Goal: Navigation & Orientation: Find specific page/section

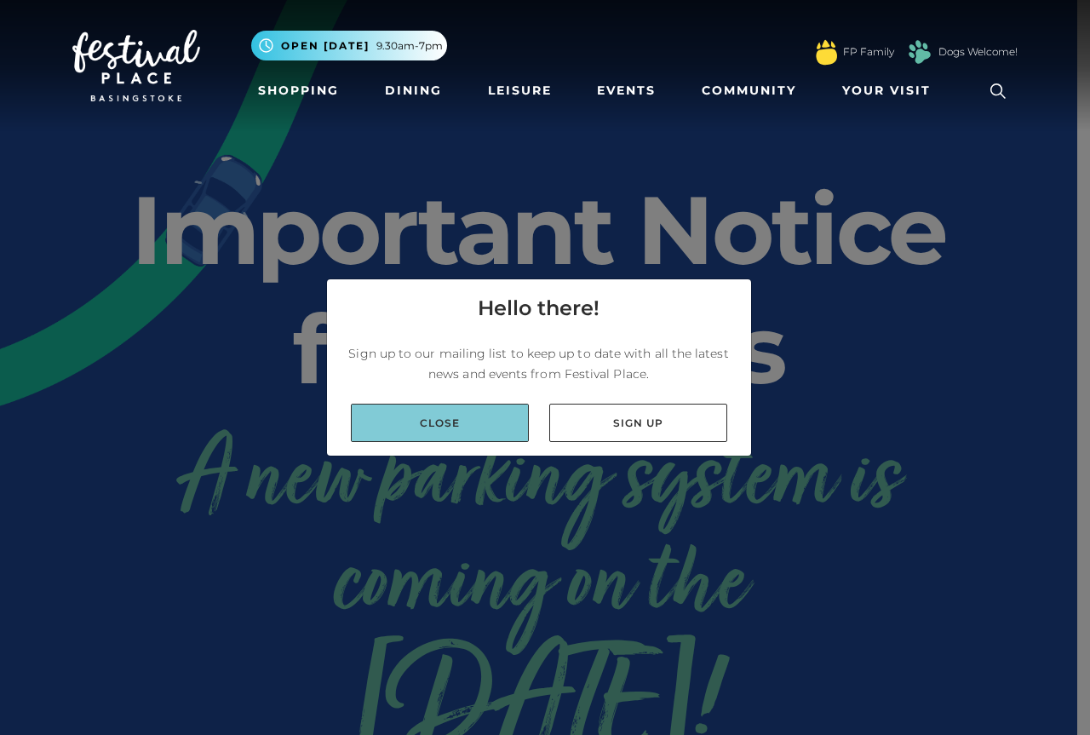
click at [469, 417] on link "Close" at bounding box center [440, 423] width 178 height 38
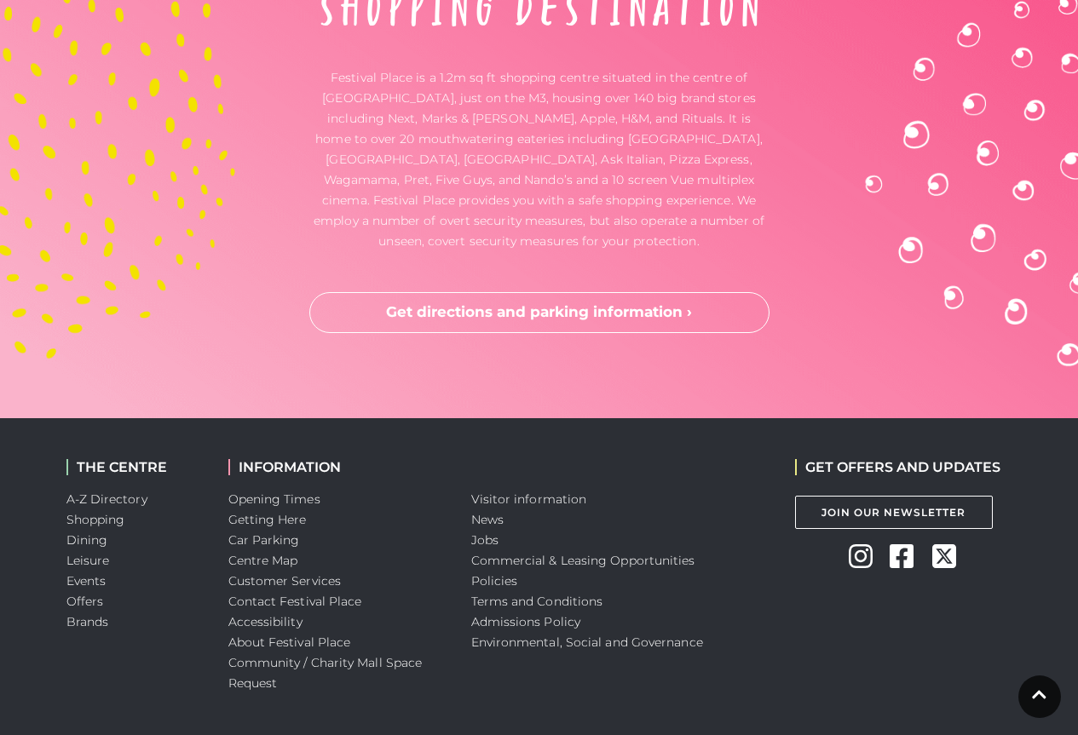
scroll to position [4498, 0]
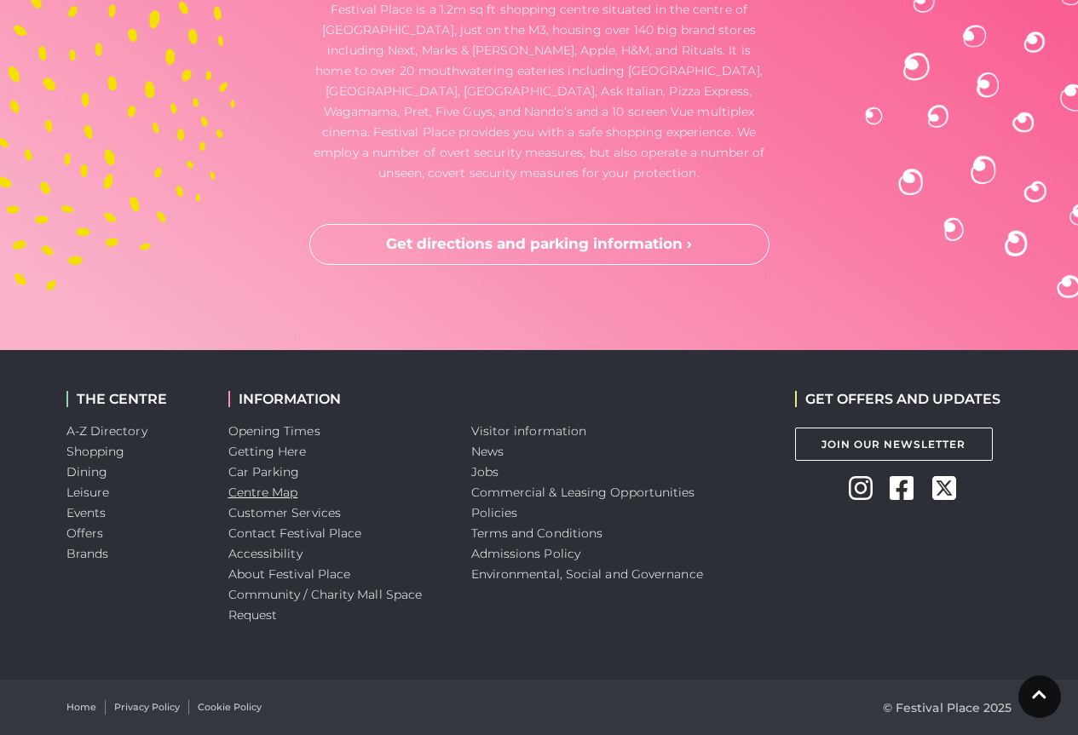
click at [267, 488] on link "Centre Map" at bounding box center [263, 492] width 70 height 15
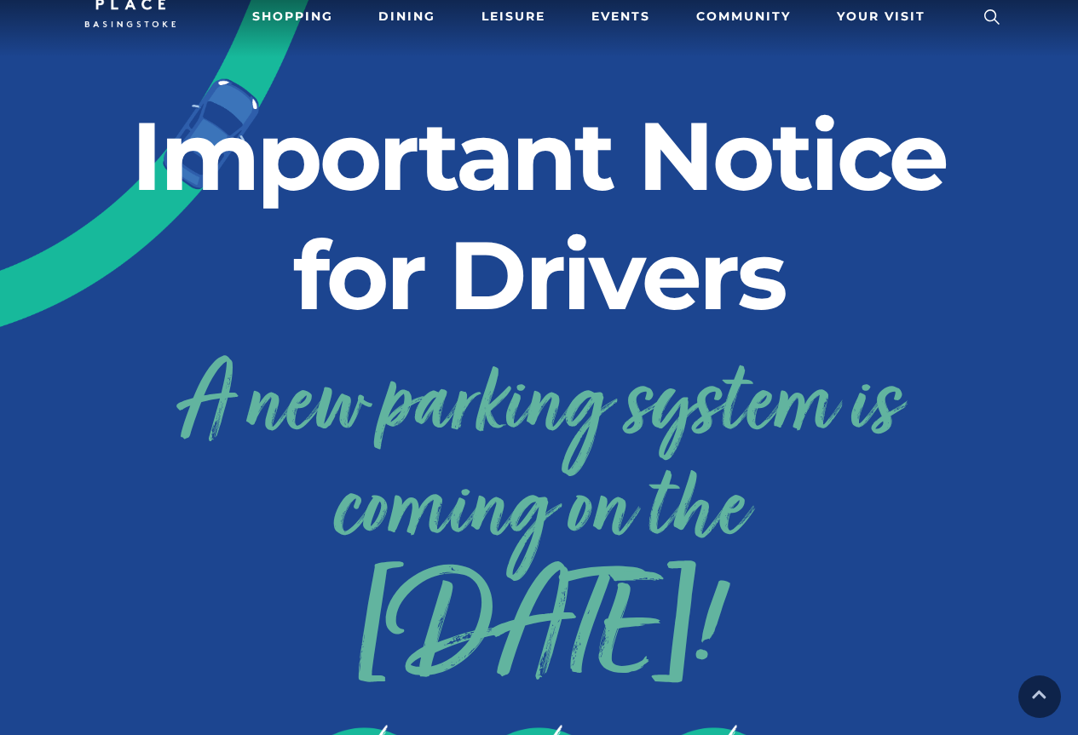
scroll to position [0, 0]
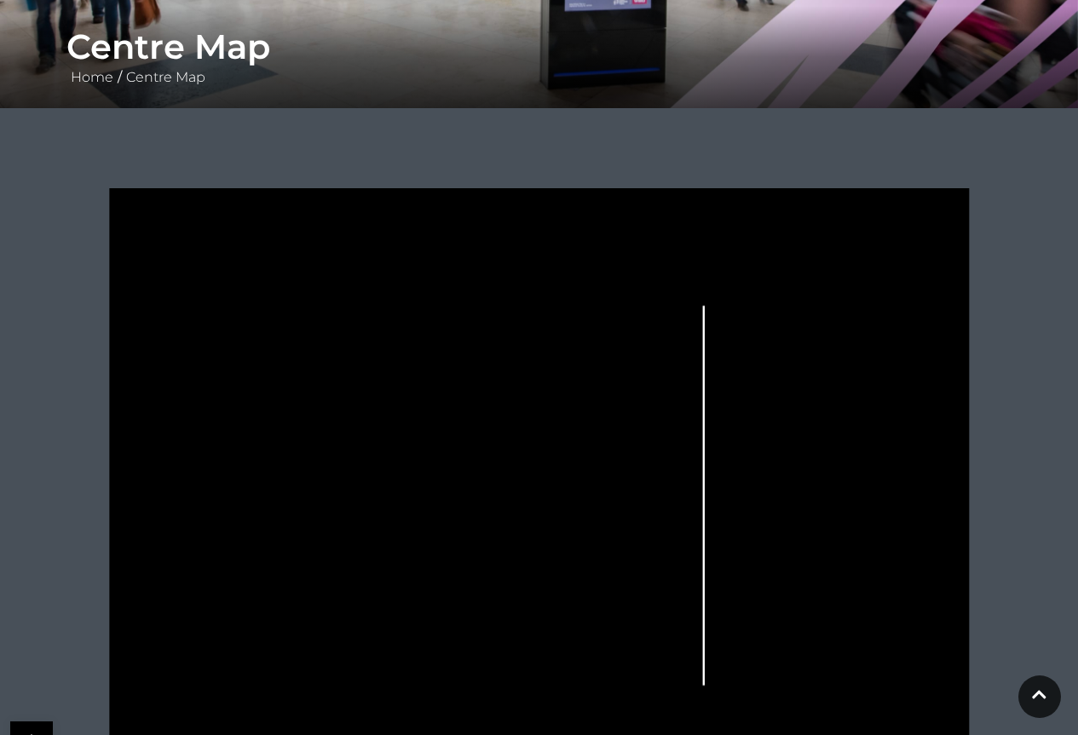
scroll to position [403, 0]
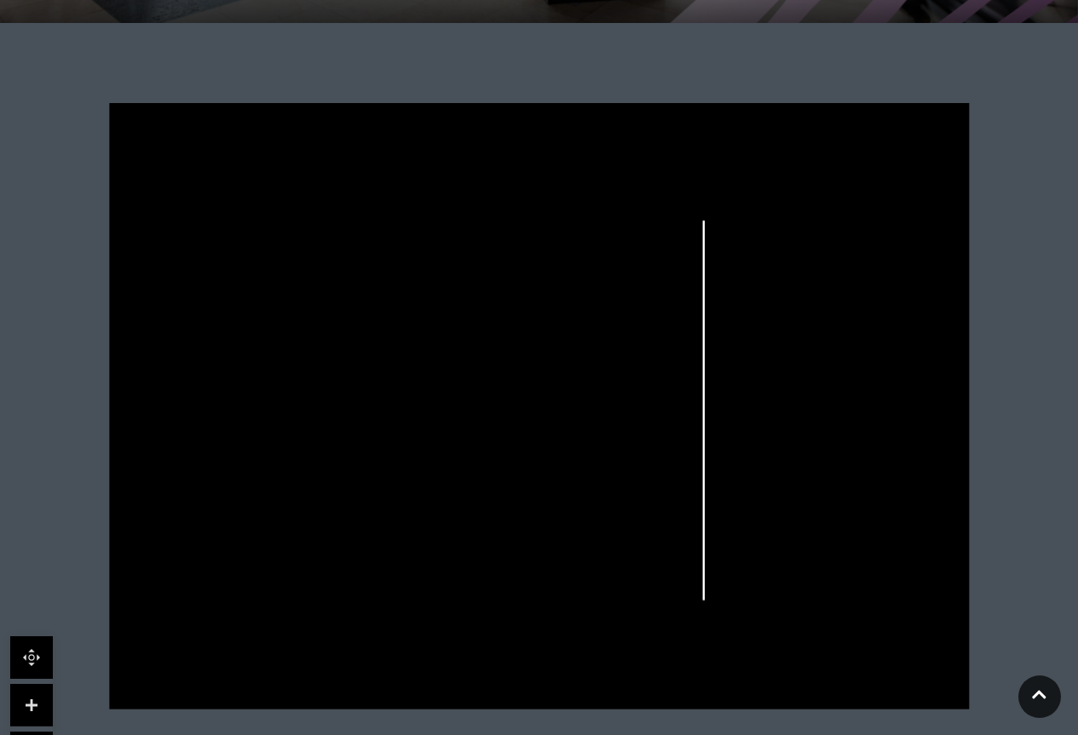
click at [26, 705] on link at bounding box center [31, 705] width 43 height 43
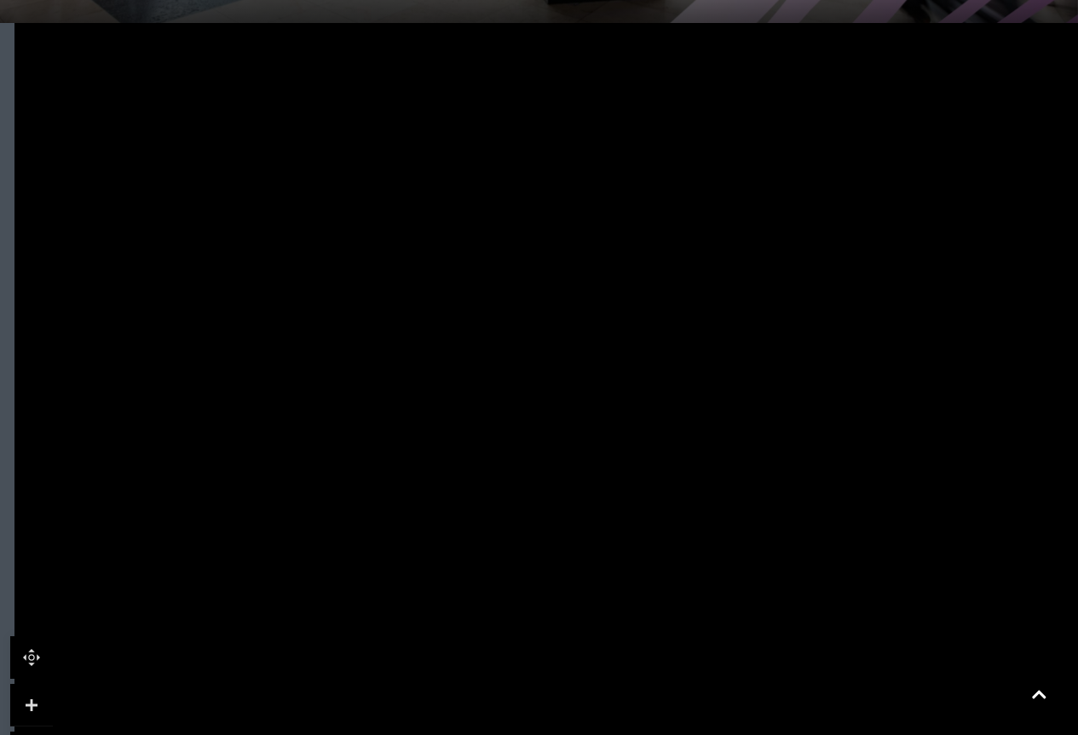
drag, startPoint x: 303, startPoint y: 518, endPoint x: 552, endPoint y: 601, distance: 262.1
click at [552, 601] on icon at bounding box center [788, 489] width 1940 height 1091
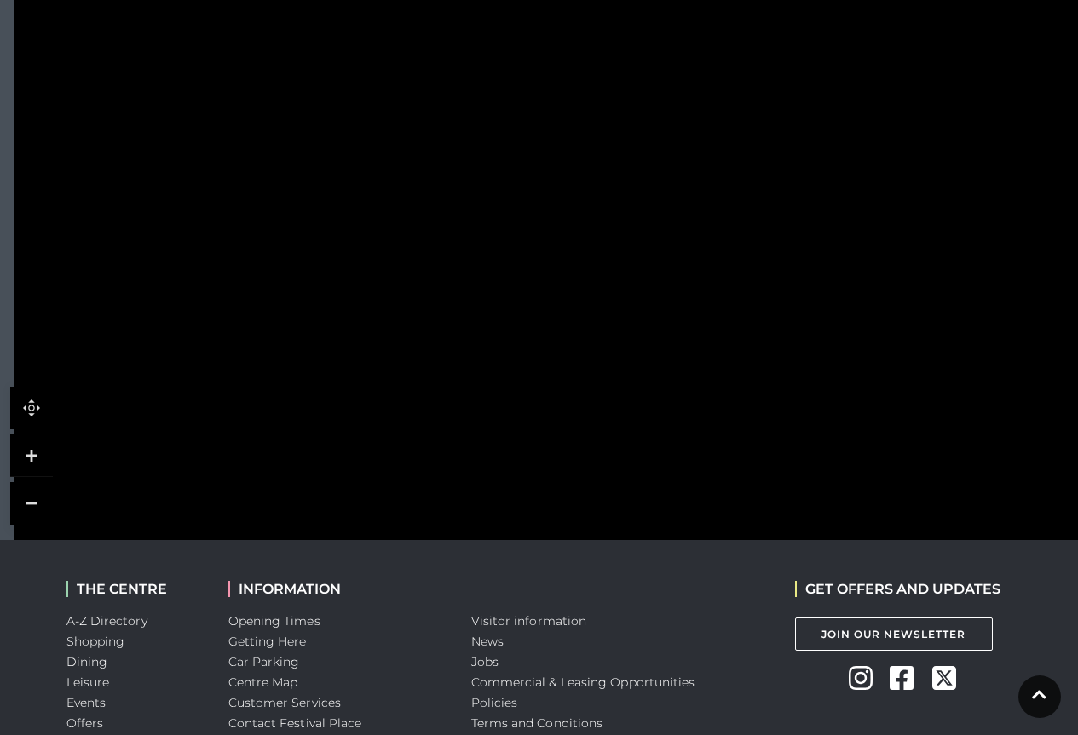
scroll to position [488, 0]
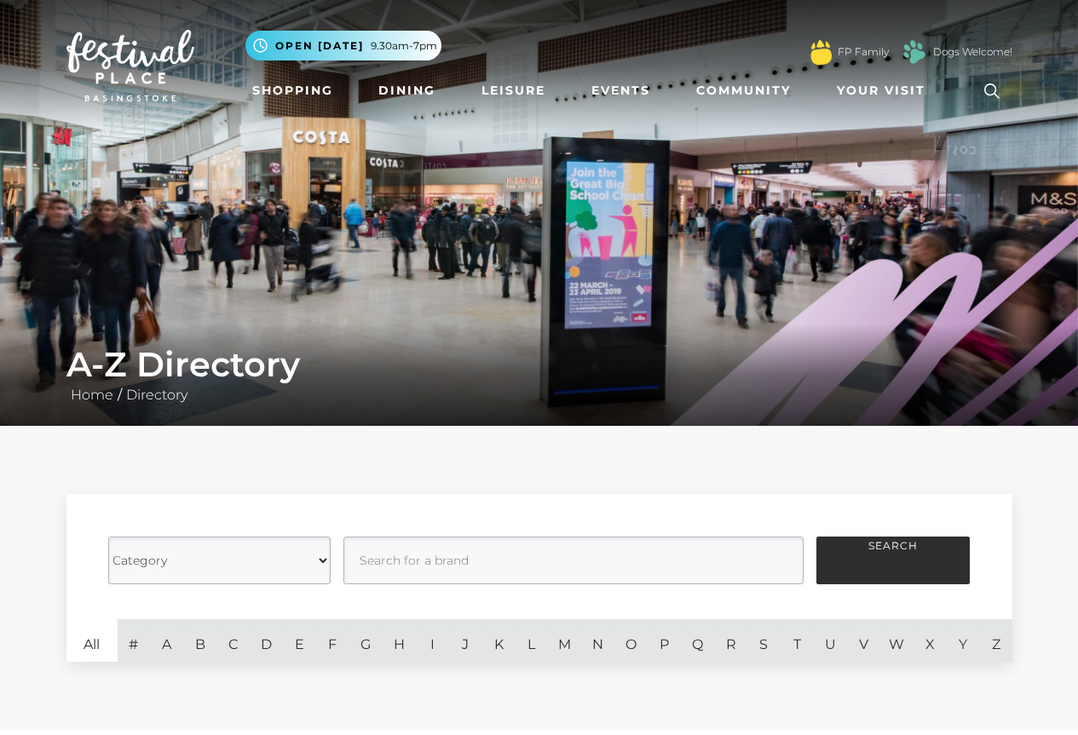
click at [325, 556] on select "Category Cafes Restaurants Fashion Services Technology Homeware Gifts, Statione…" at bounding box center [219, 561] width 222 height 48
click at [411, 517] on form "Category Cafes Restaurants Fashion Services Technology Homeware Gifts, Statione…" at bounding box center [539, 556] width 946 height 125
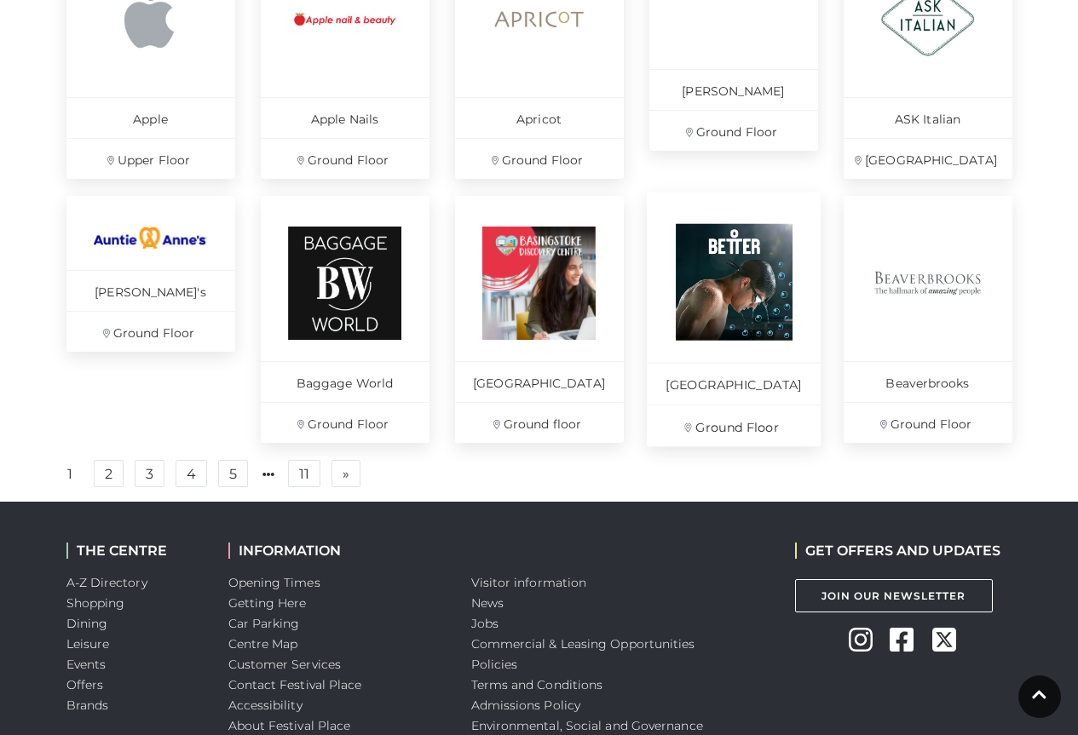
scroll to position [1193, 0]
